Goal: Task Accomplishment & Management: Manage account settings

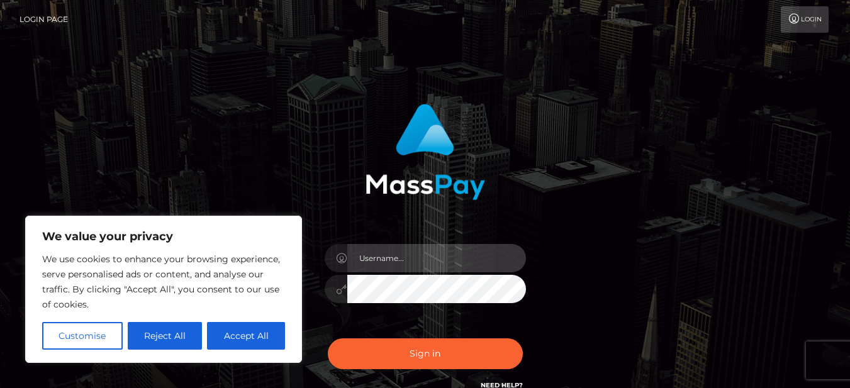
click at [386, 257] on input "text" at bounding box center [436, 258] width 179 height 28
type input "csky2250@gmail.com"
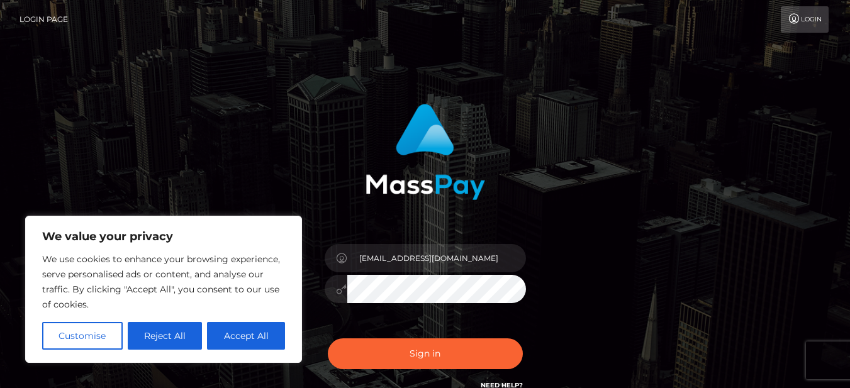
click at [213, 283] on body "We value your privacy We use cookies to enhance your browsing experience, serve…" at bounding box center [425, 254] width 850 height 509
click at [257, 340] on button "Accept All" at bounding box center [246, 336] width 78 height 28
checkbox input "true"
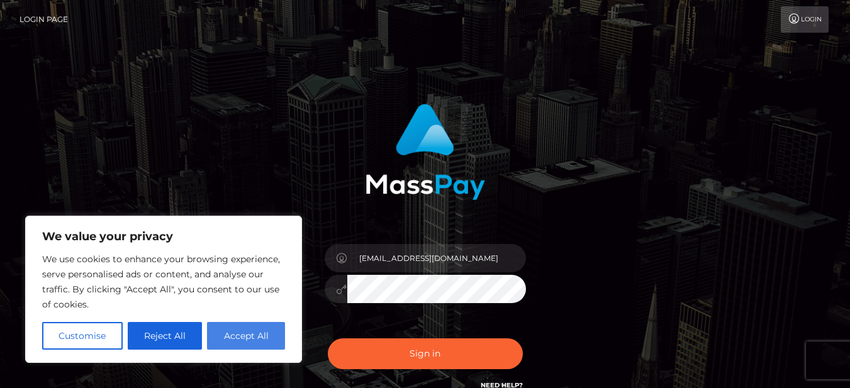
checkbox input "true"
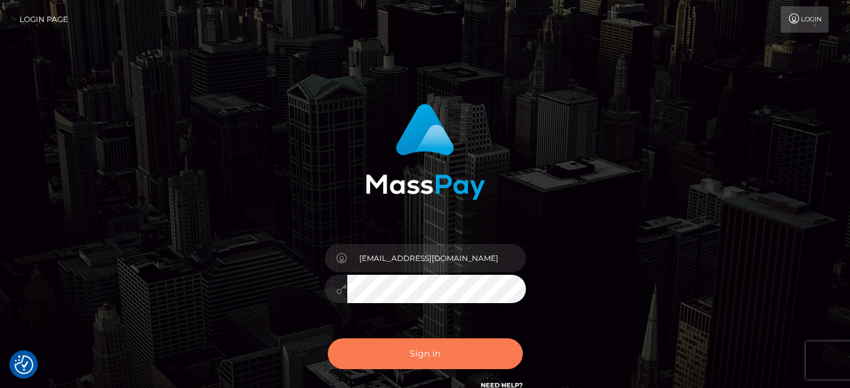
click at [383, 350] on button "Sign in" at bounding box center [425, 353] width 195 height 31
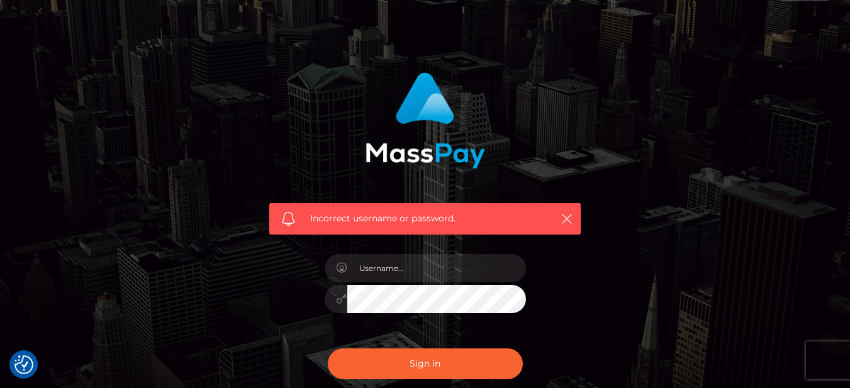
scroll to position [28, 0]
